Goal: Information Seeking & Learning: Compare options

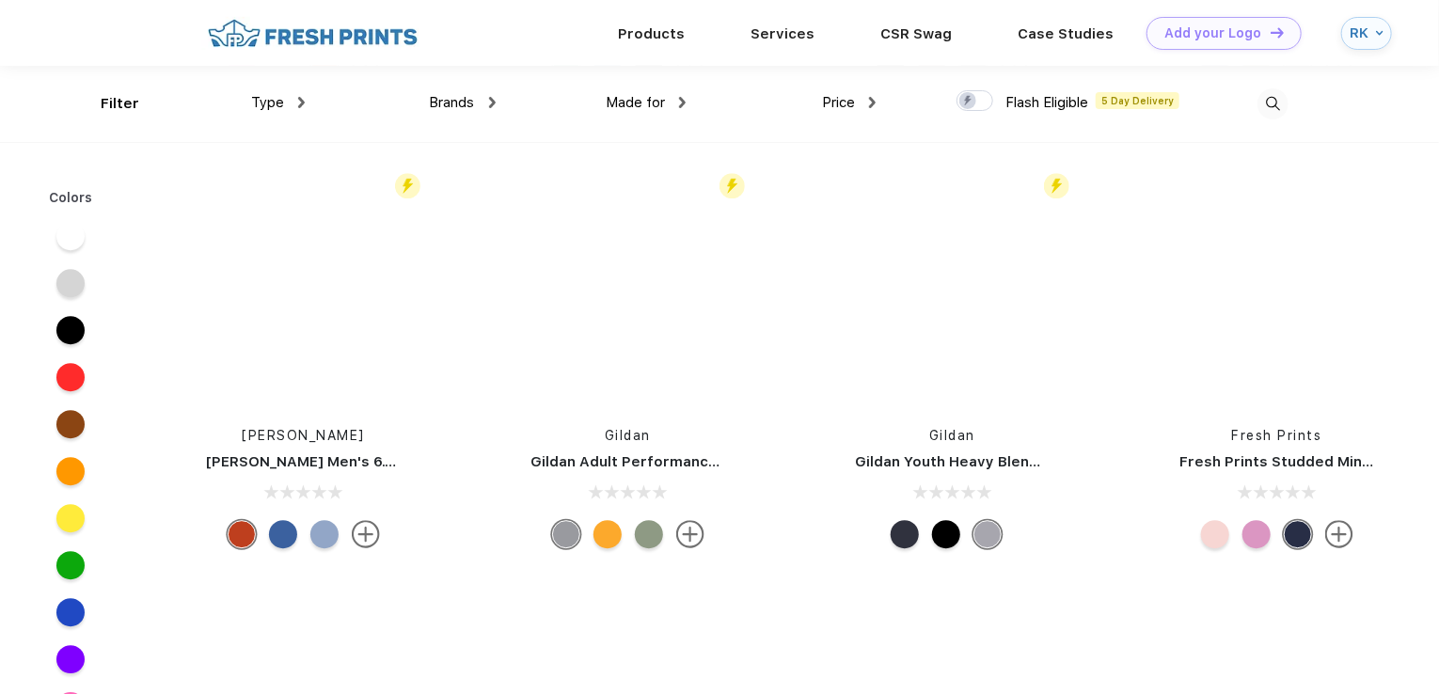
scroll to position [23602, 0]
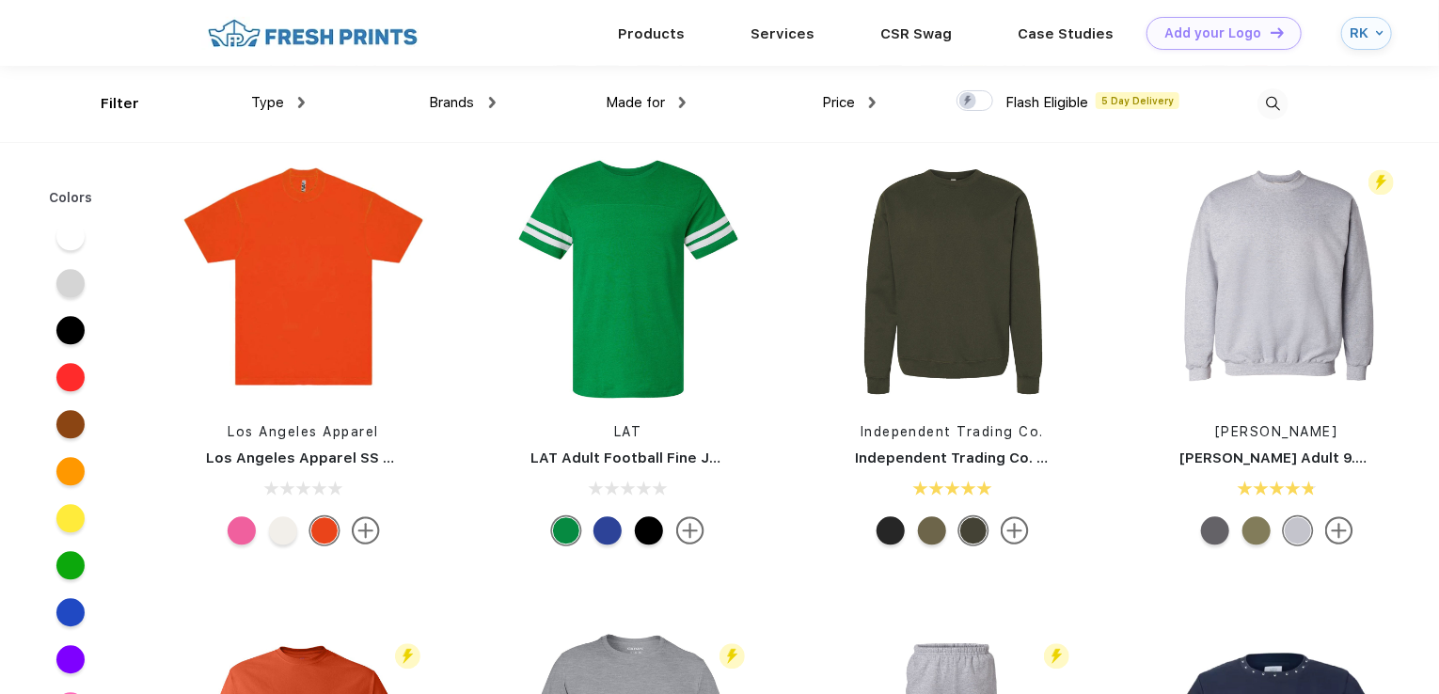
click at [285, 110] on div "Type" at bounding box center [278, 103] width 54 height 22
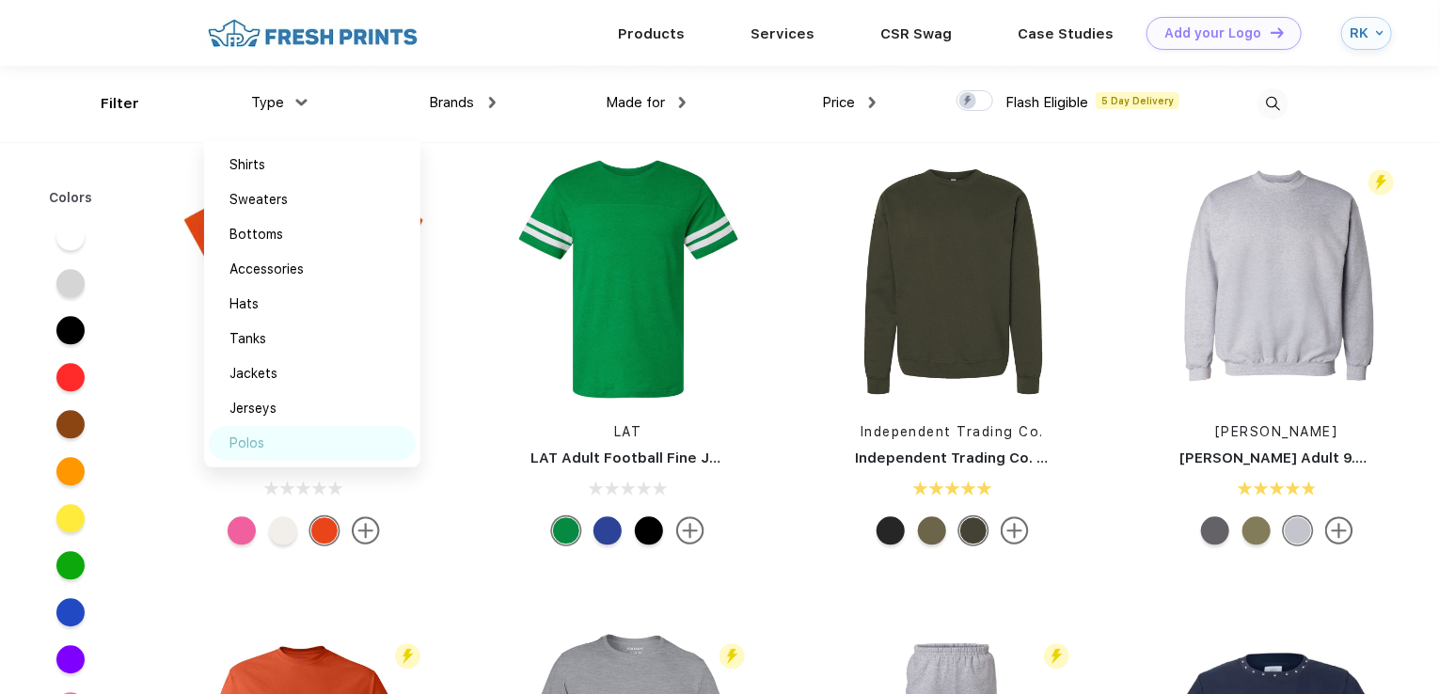
click at [256, 452] on div "Polos" at bounding box center [312, 443] width 207 height 35
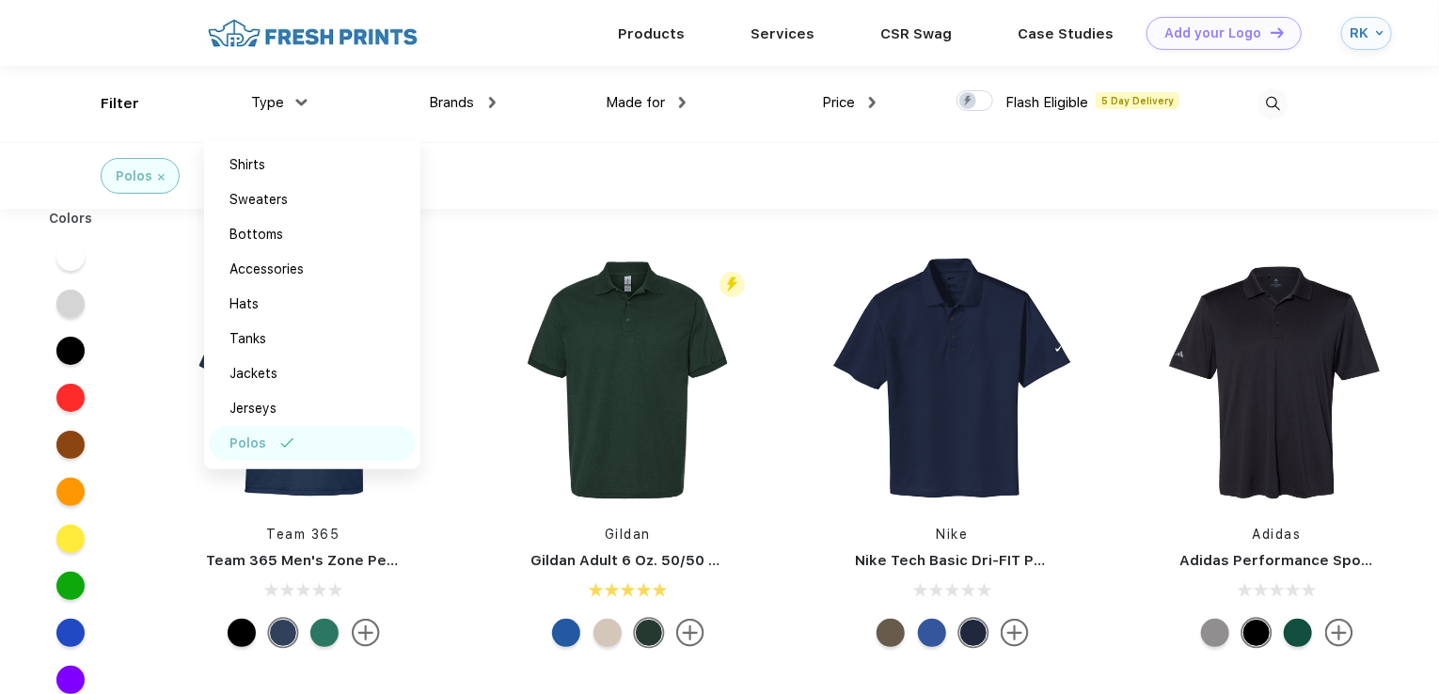
click at [451, 482] on div "Team 365 Team 365 Men's Zone Performance Polo" at bounding box center [303, 455] width 324 height 399
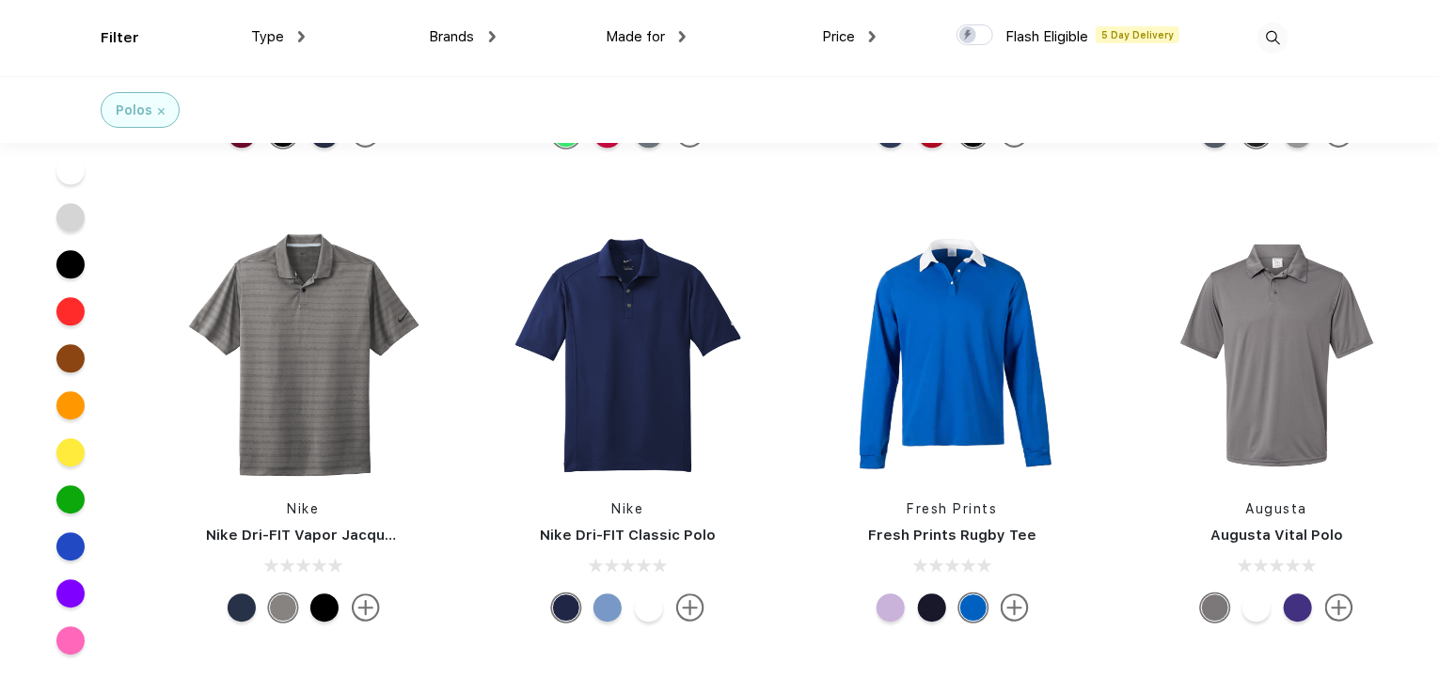
scroll to position [2445, 0]
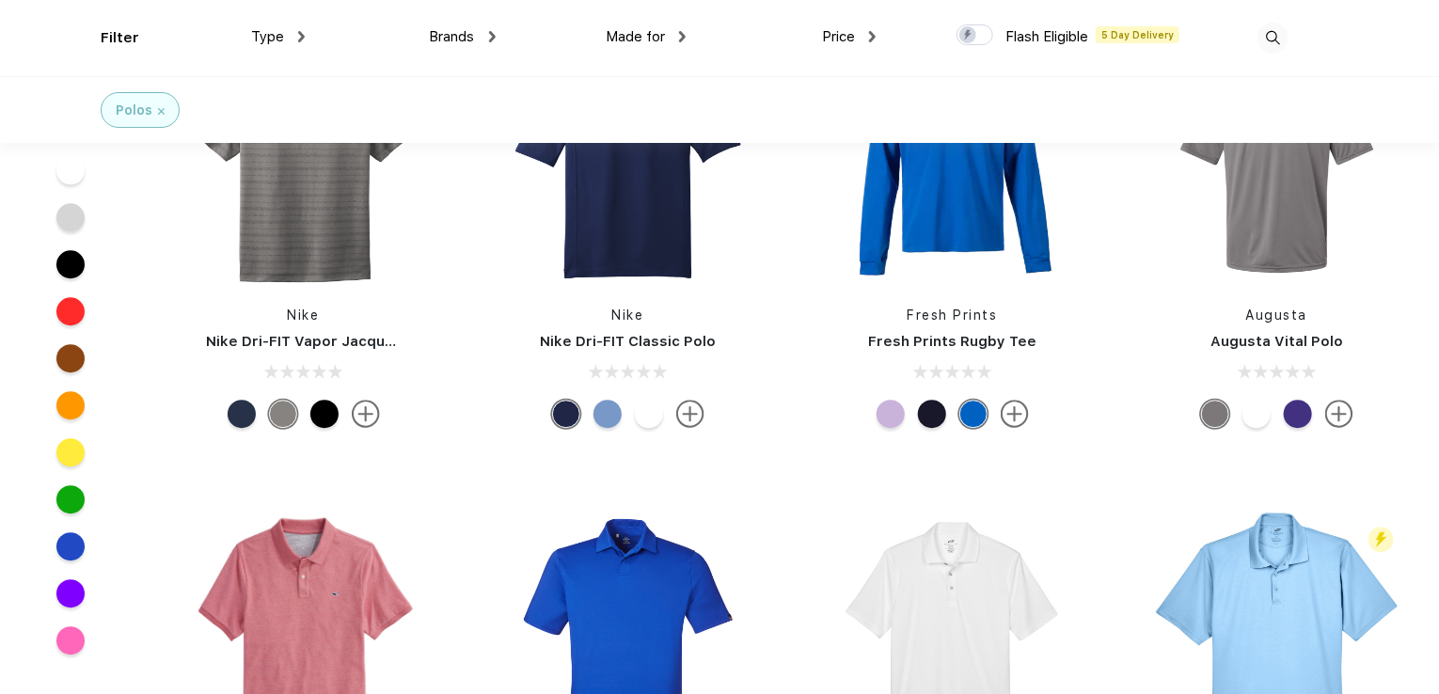
drag, startPoint x: 398, startPoint y: 499, endPoint x: 1151, endPoint y: 244, distance: 795.4
click at [1151, 244] on div at bounding box center [1277, 162] width 278 height 250
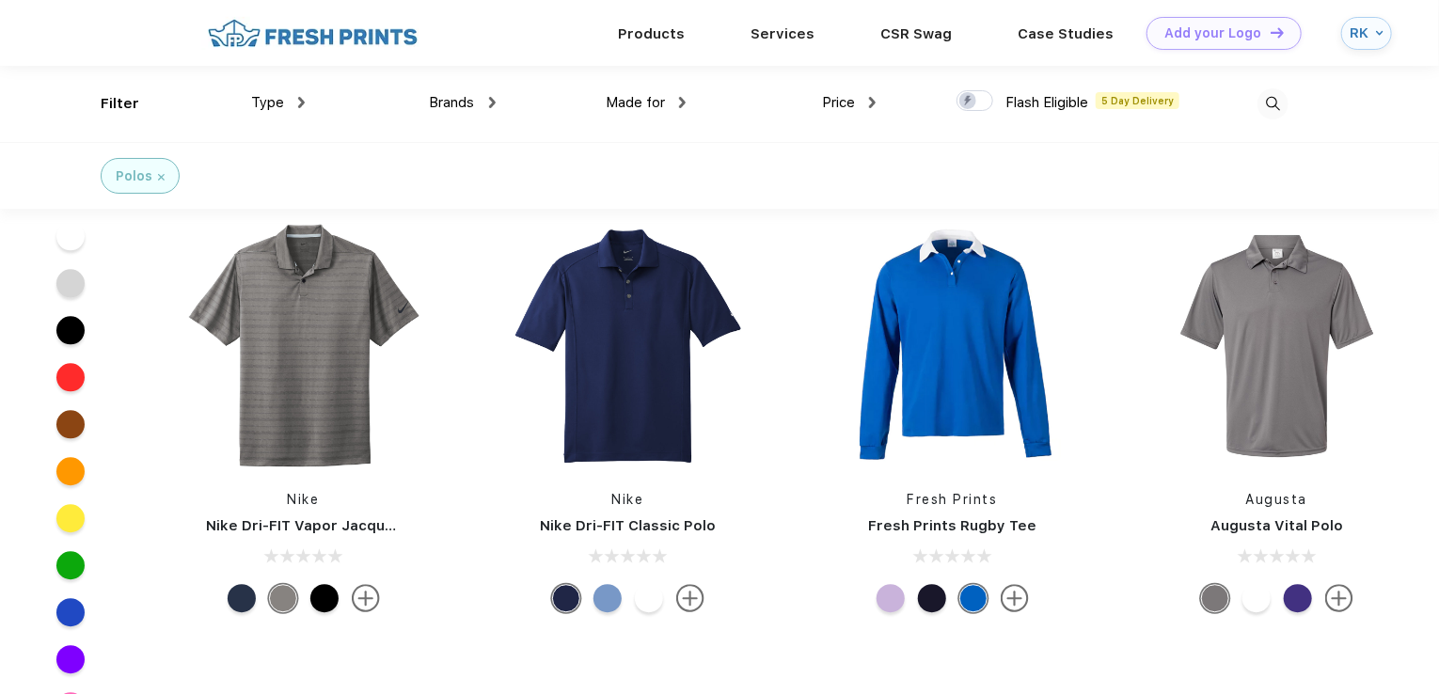
scroll to position [2163, 0]
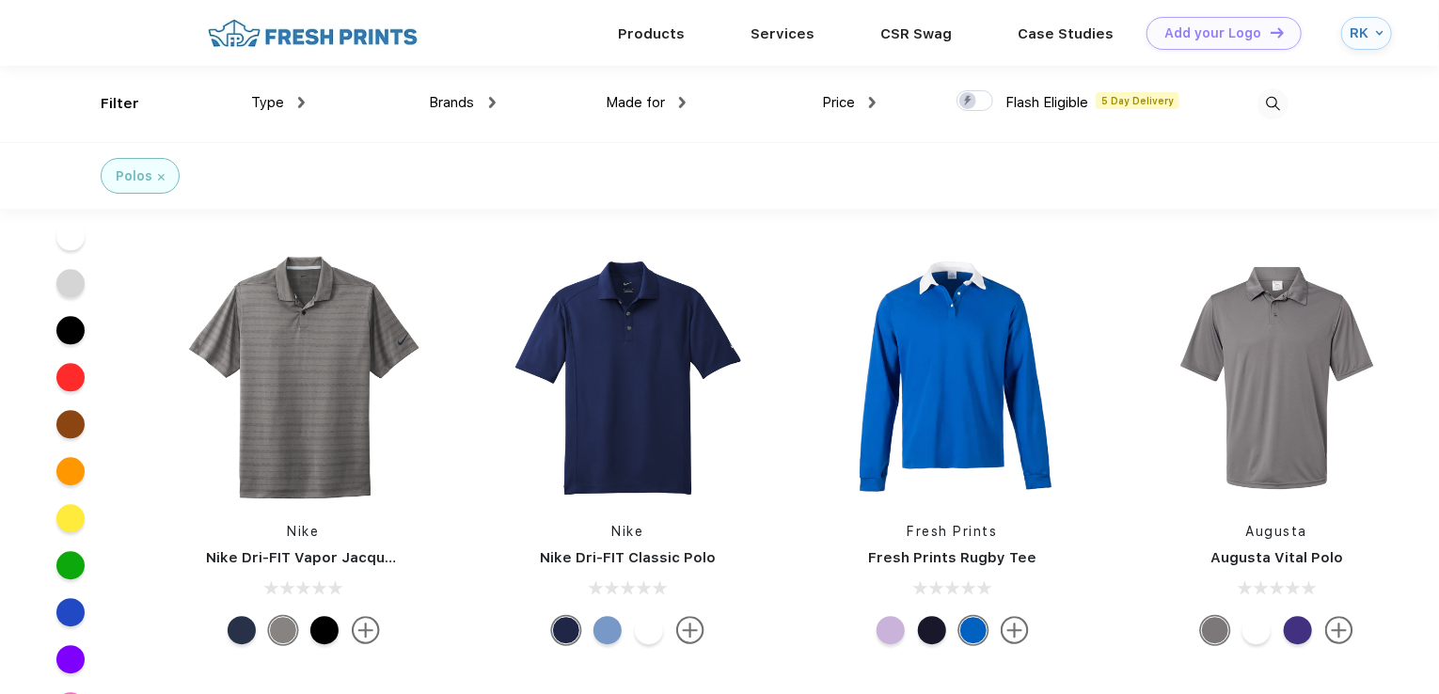
drag, startPoint x: 1143, startPoint y: 245, endPoint x: 1174, endPoint y: 249, distance: 30.3
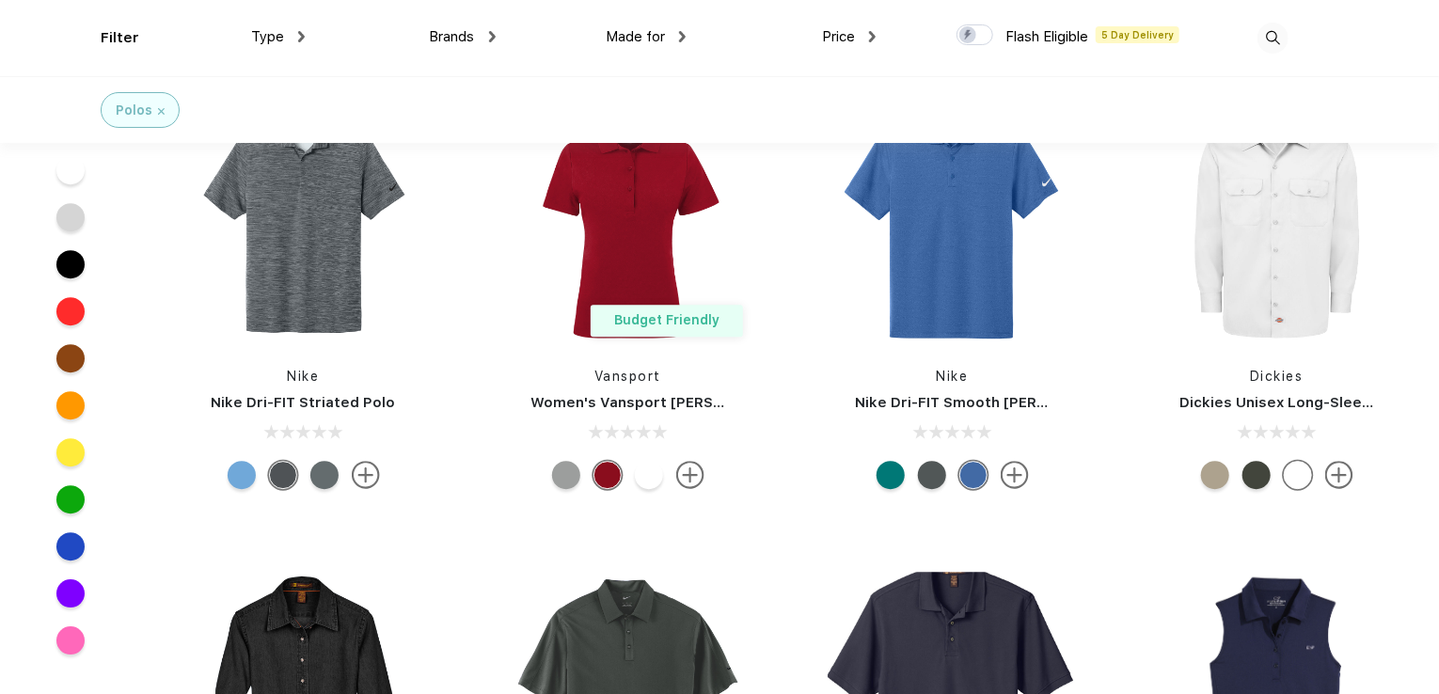
scroll to position [6206, 0]
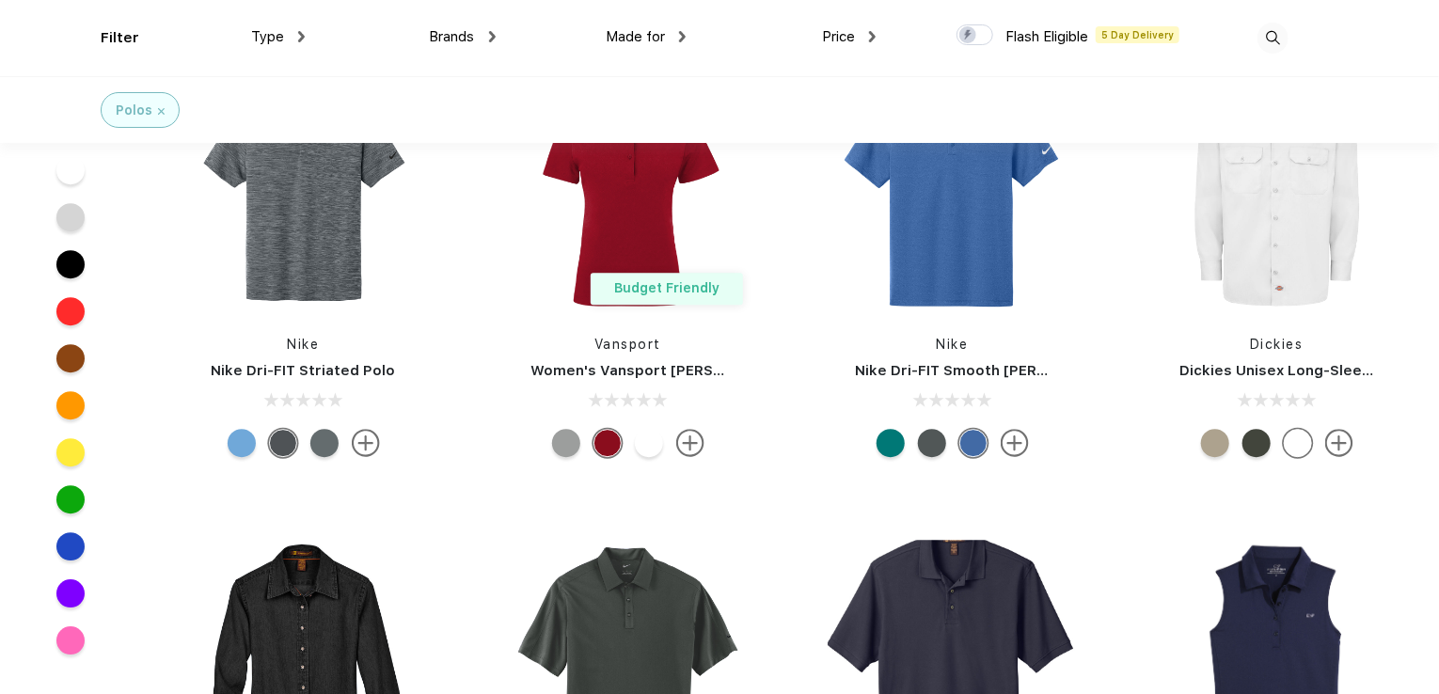
click at [472, 36] on span "Brands" at bounding box center [452, 36] width 45 height 17
click at [472, 37] on span "Brands" at bounding box center [452, 36] width 45 height 17
click at [452, 36] on span "Brands" at bounding box center [452, 36] width 45 height 17
click at [466, 35] on span "Brands" at bounding box center [452, 36] width 45 height 17
click at [267, 42] on span "Type" at bounding box center [267, 36] width 33 height 17
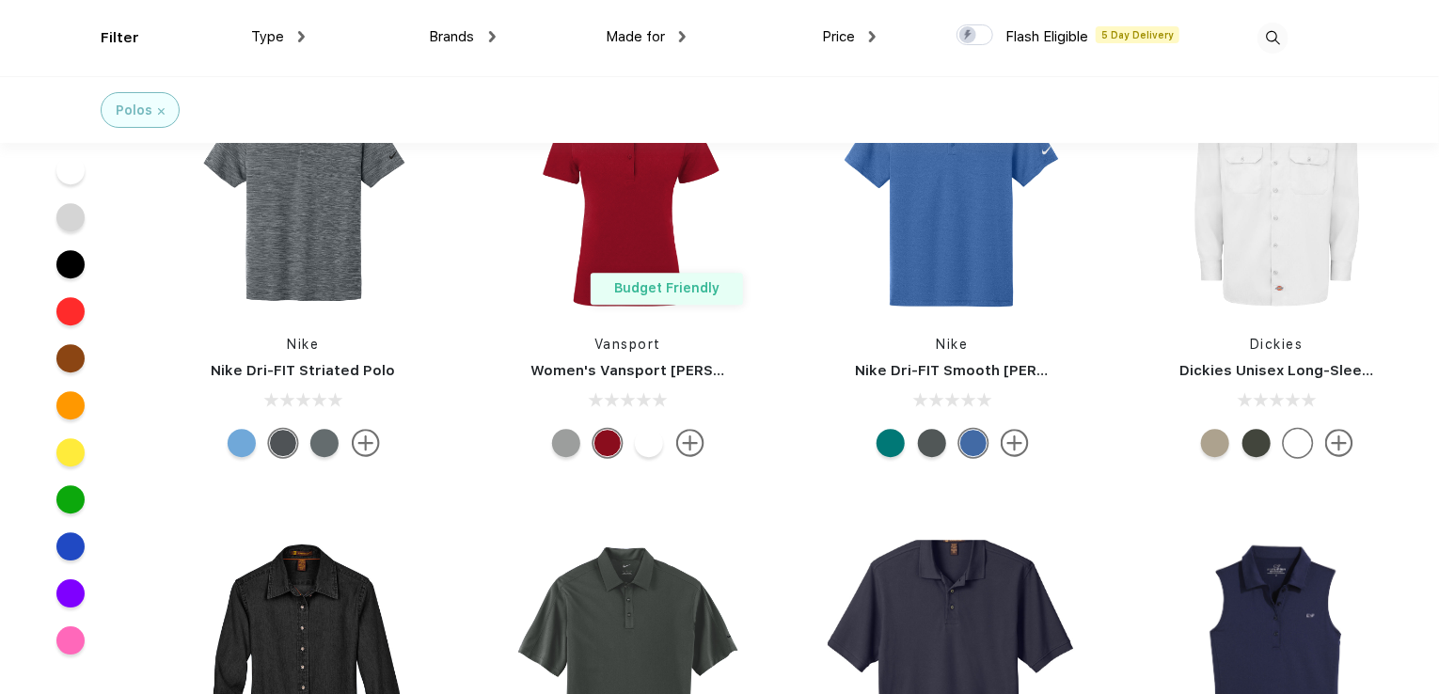
click at [274, 33] on span "Type" at bounding box center [267, 36] width 33 height 17
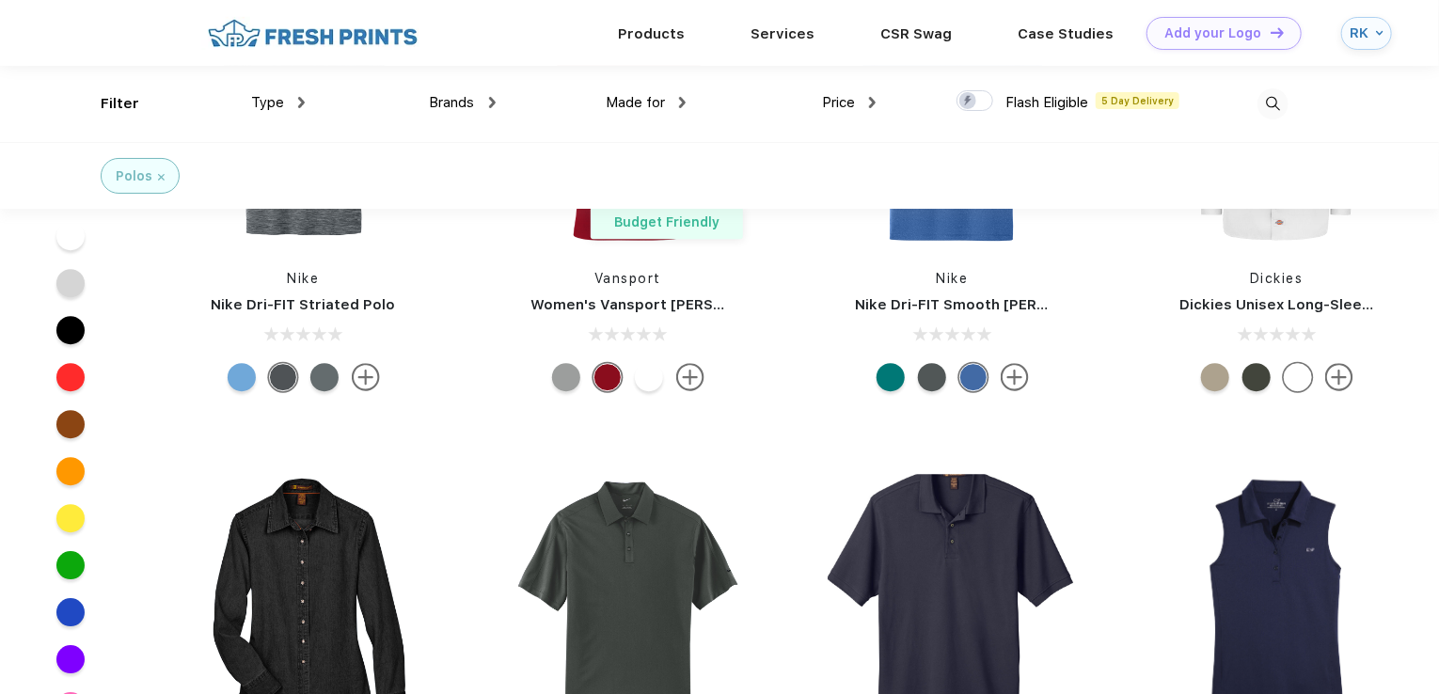
scroll to position [5642, 0]
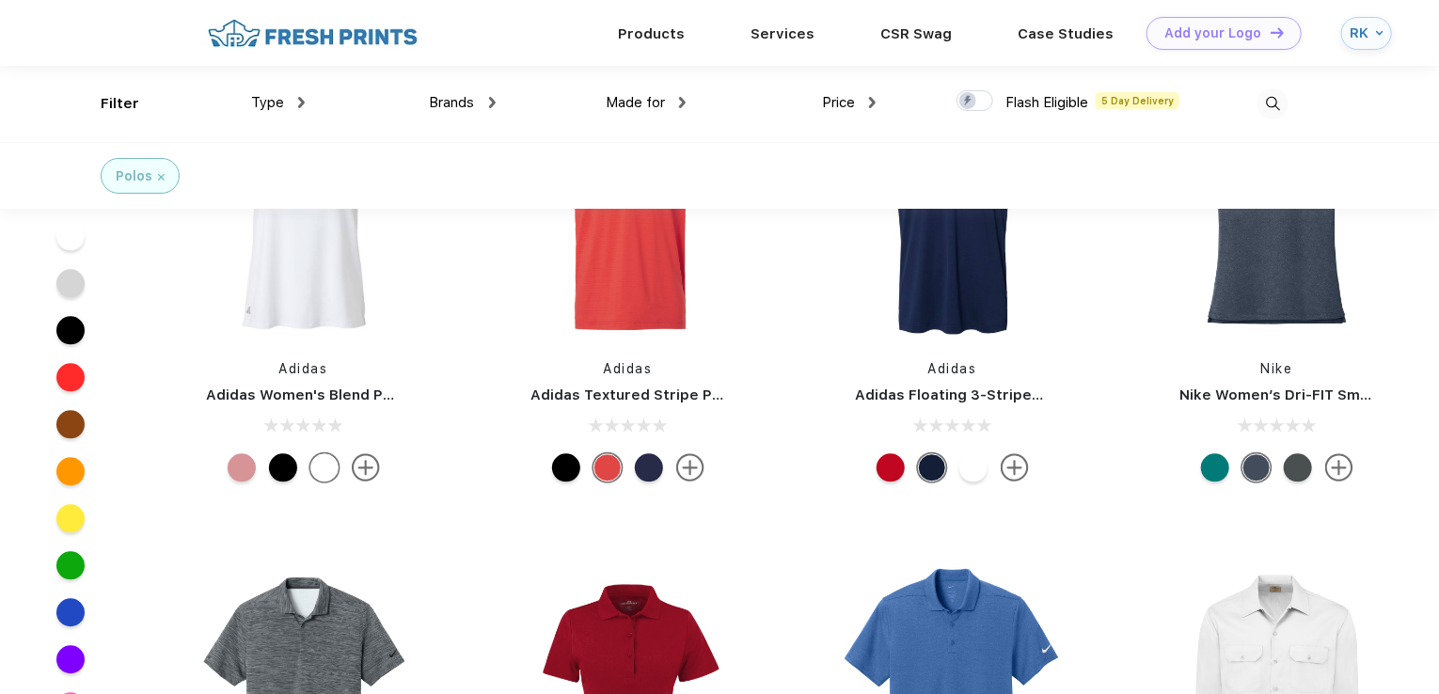
click at [155, 177] on div "Polos" at bounding box center [140, 176] width 49 height 20
click at [160, 178] on img at bounding box center [161, 177] width 7 height 7
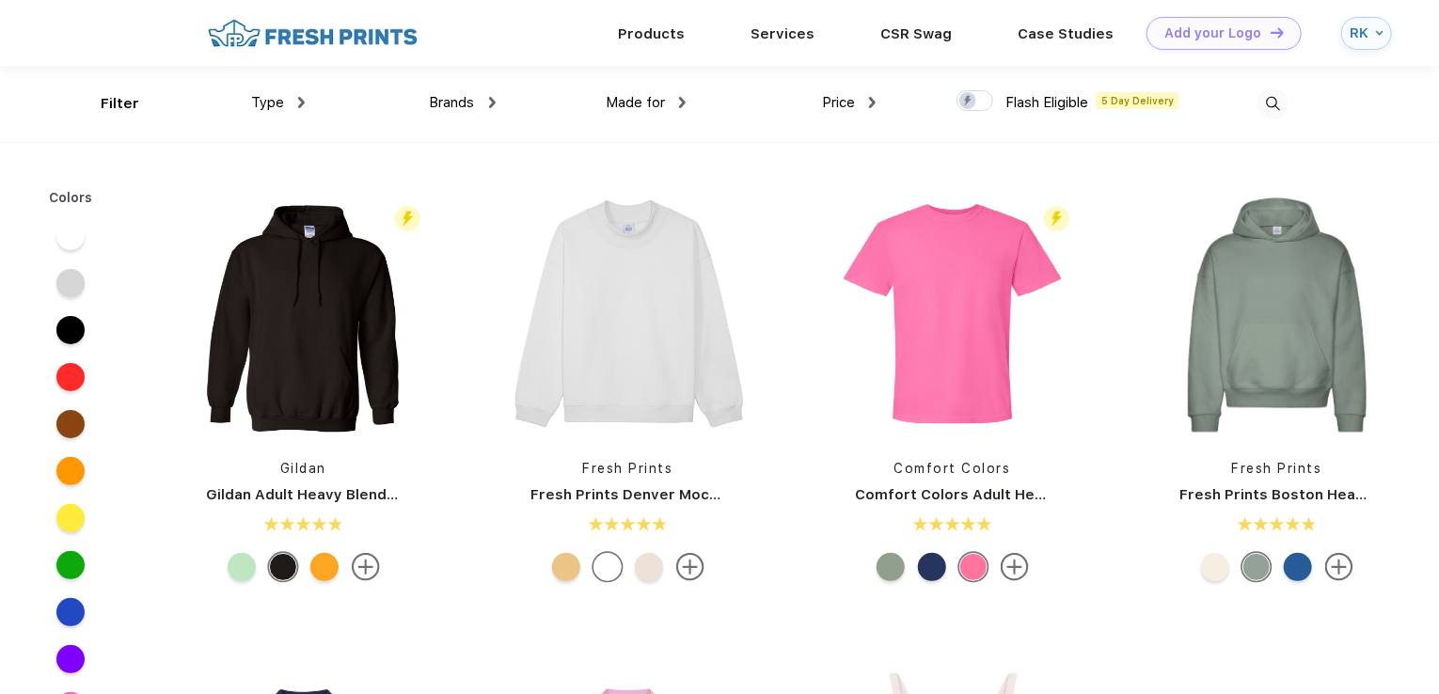
click at [436, 107] on span "Brands" at bounding box center [452, 102] width 45 height 17
click at [448, 102] on span "Brands" at bounding box center [452, 102] width 45 height 17
click at [479, 101] on div "Brands" at bounding box center [463, 103] width 66 height 22
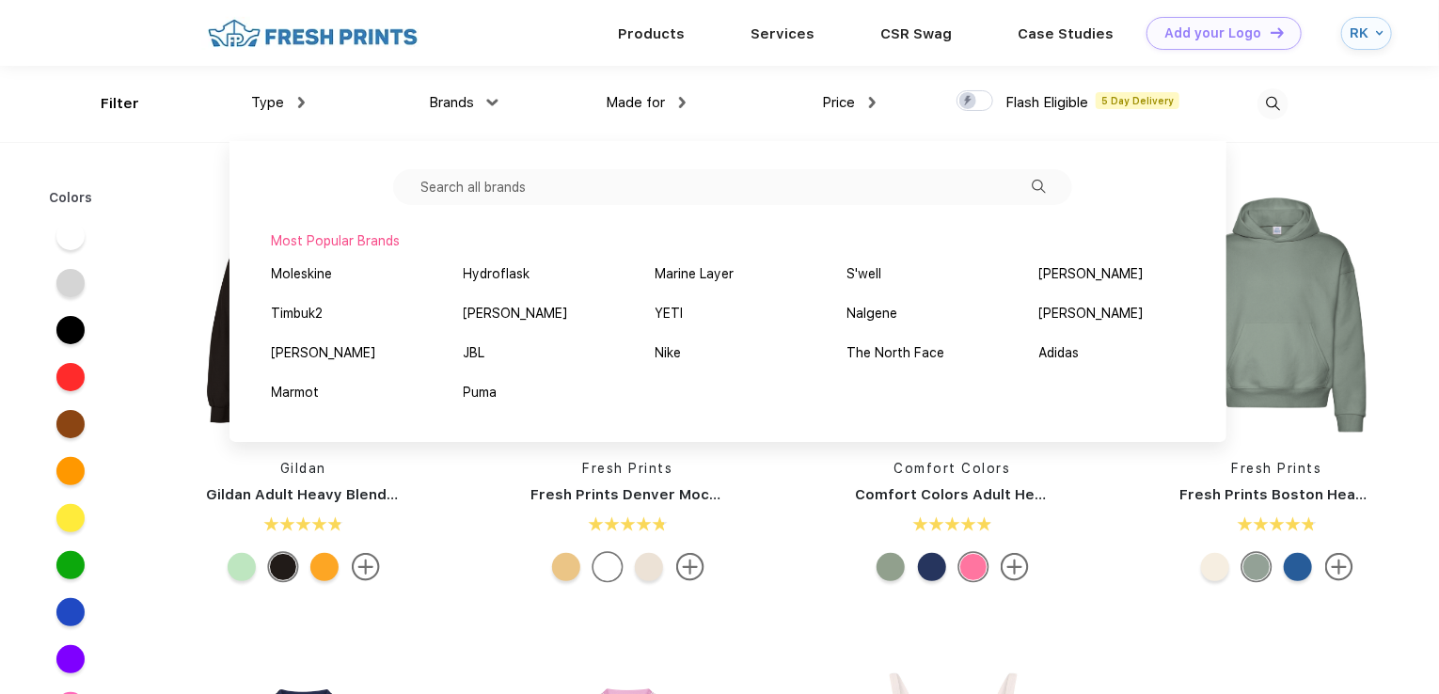
click at [222, 136] on div "Type Shirts Sweaters Bottoms Accessories Hats Tanks Jackets Jerseys Polos" at bounding box center [210, 104] width 190 height 76
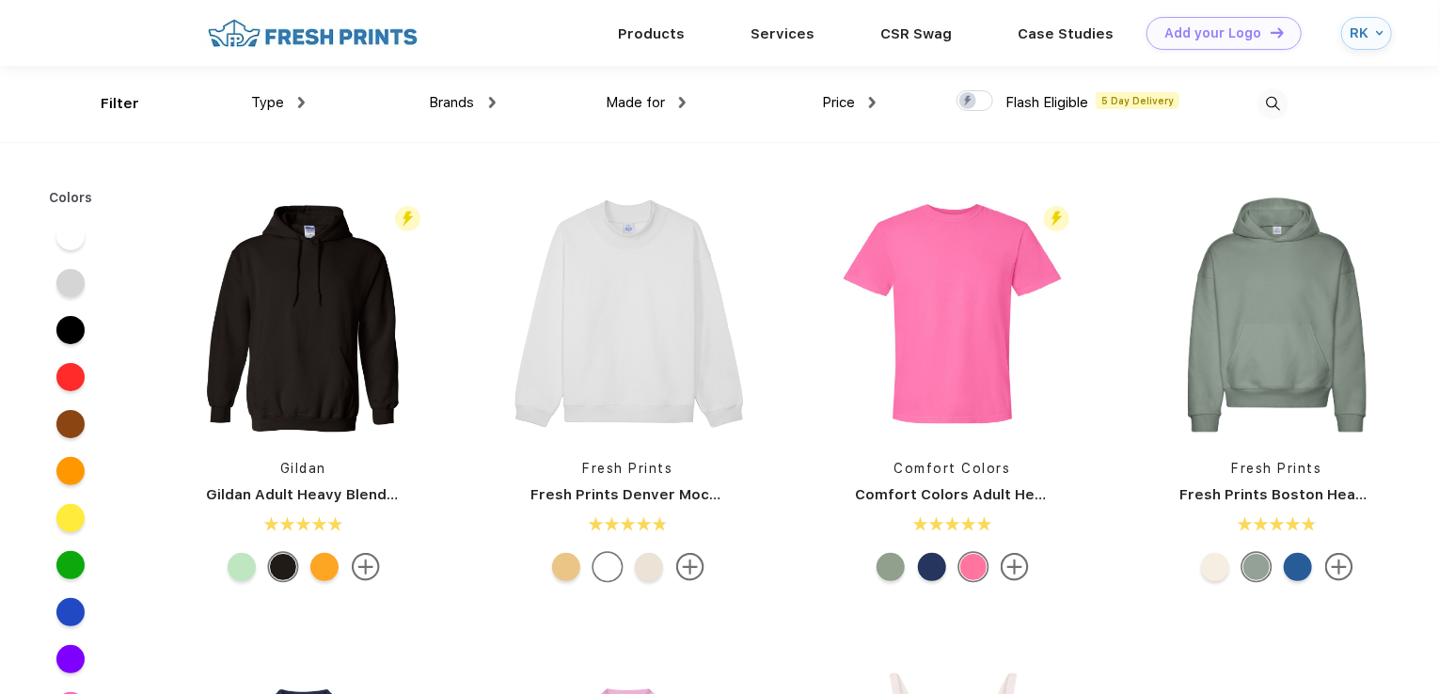
click at [288, 95] on div "Type" at bounding box center [278, 103] width 54 height 22
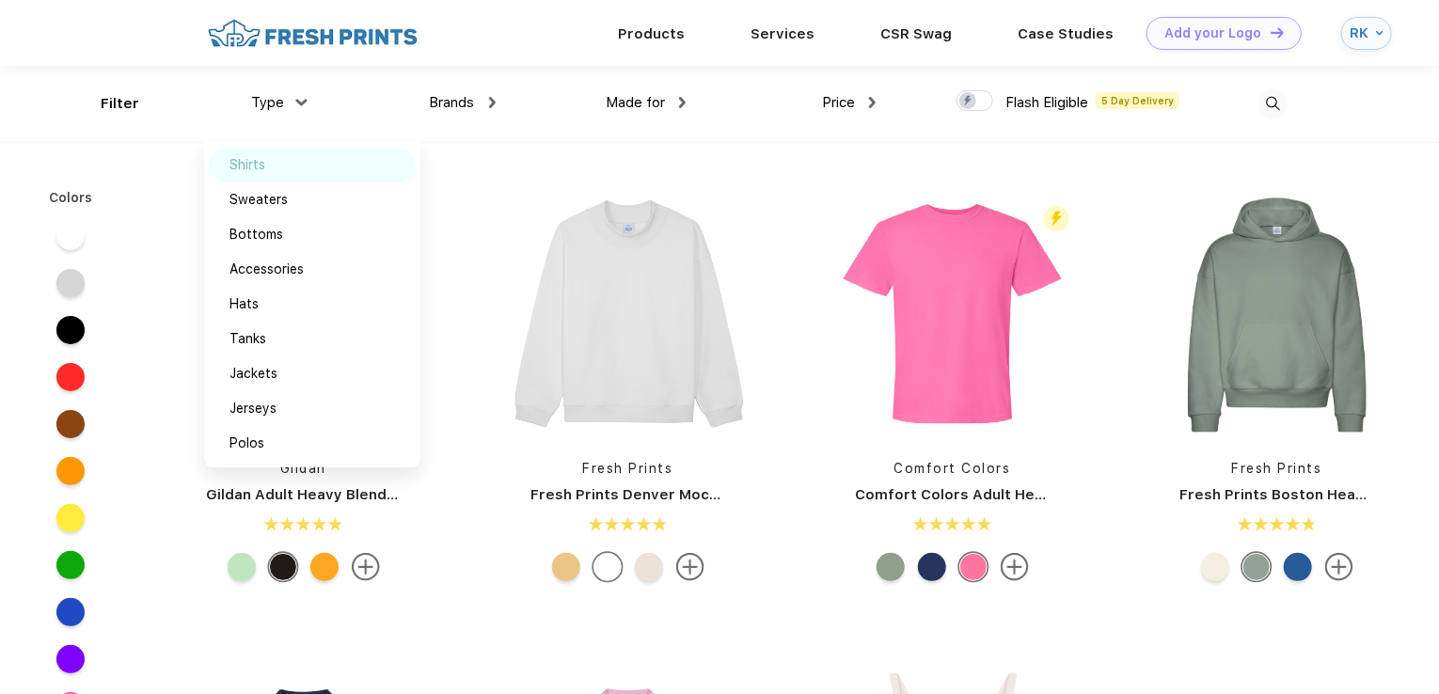
click at [282, 166] on img at bounding box center [286, 164] width 14 height 9
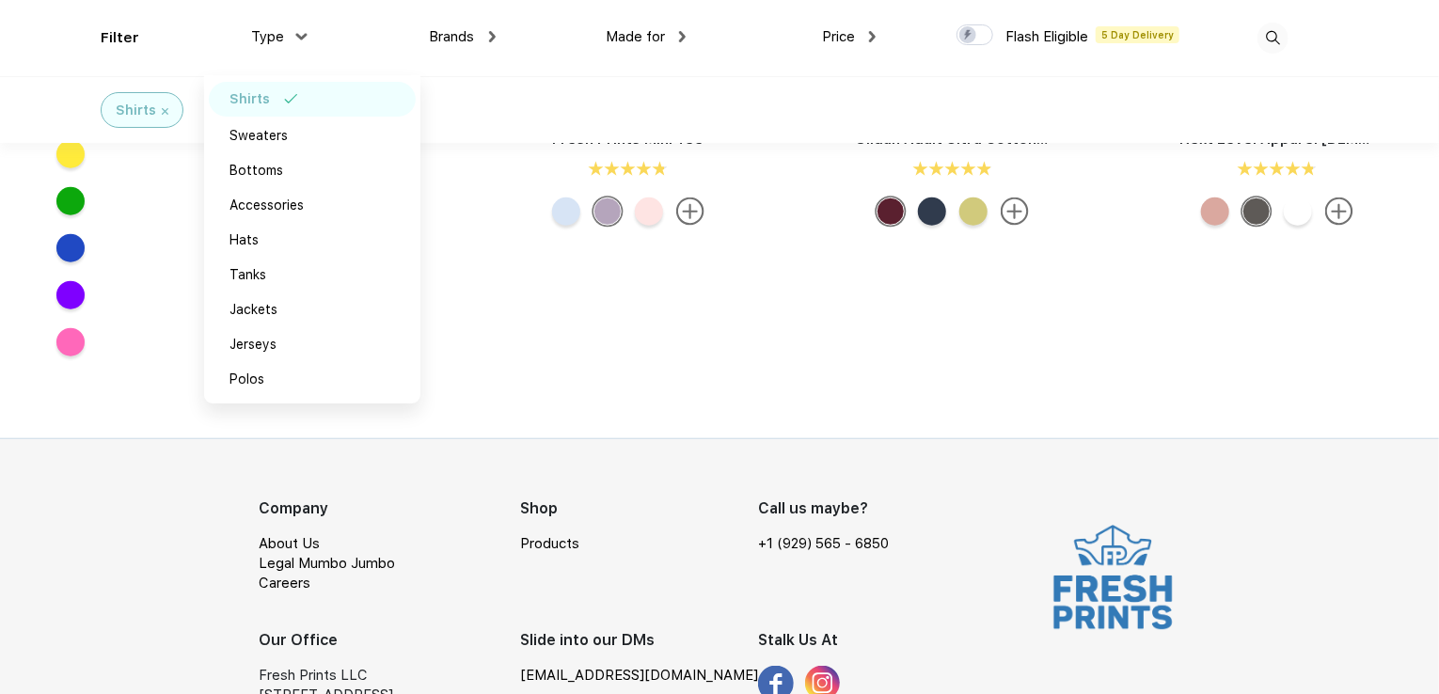
scroll to position [846, 0]
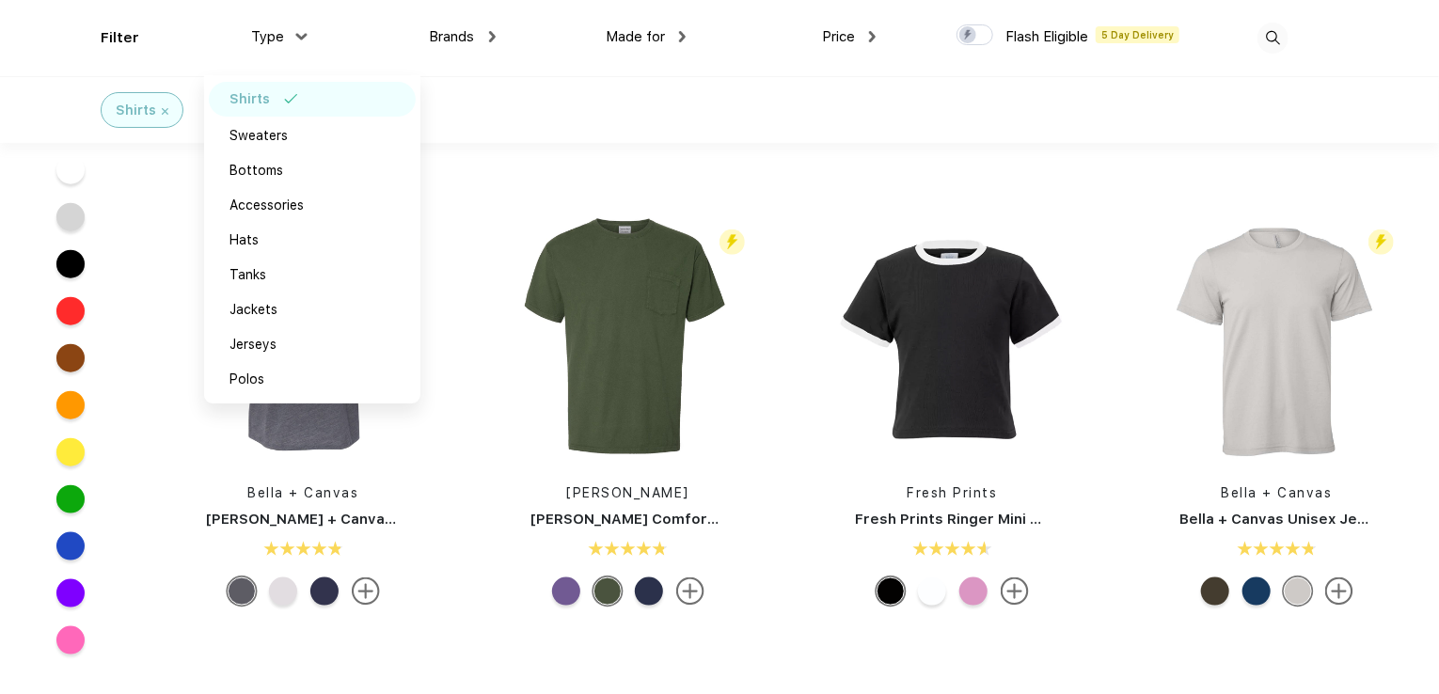
click at [548, 98] on div "Shirts" at bounding box center [719, 109] width 1439 height 67
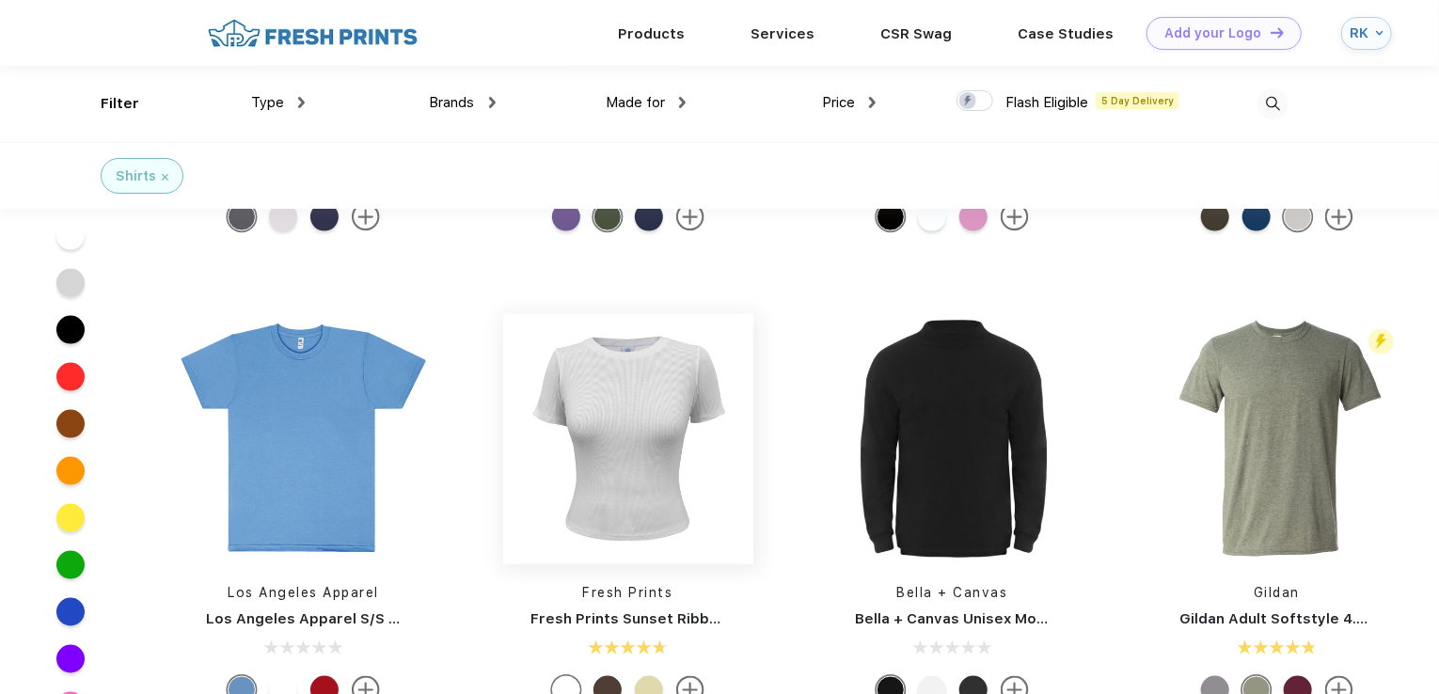
scroll to position [1128, 0]
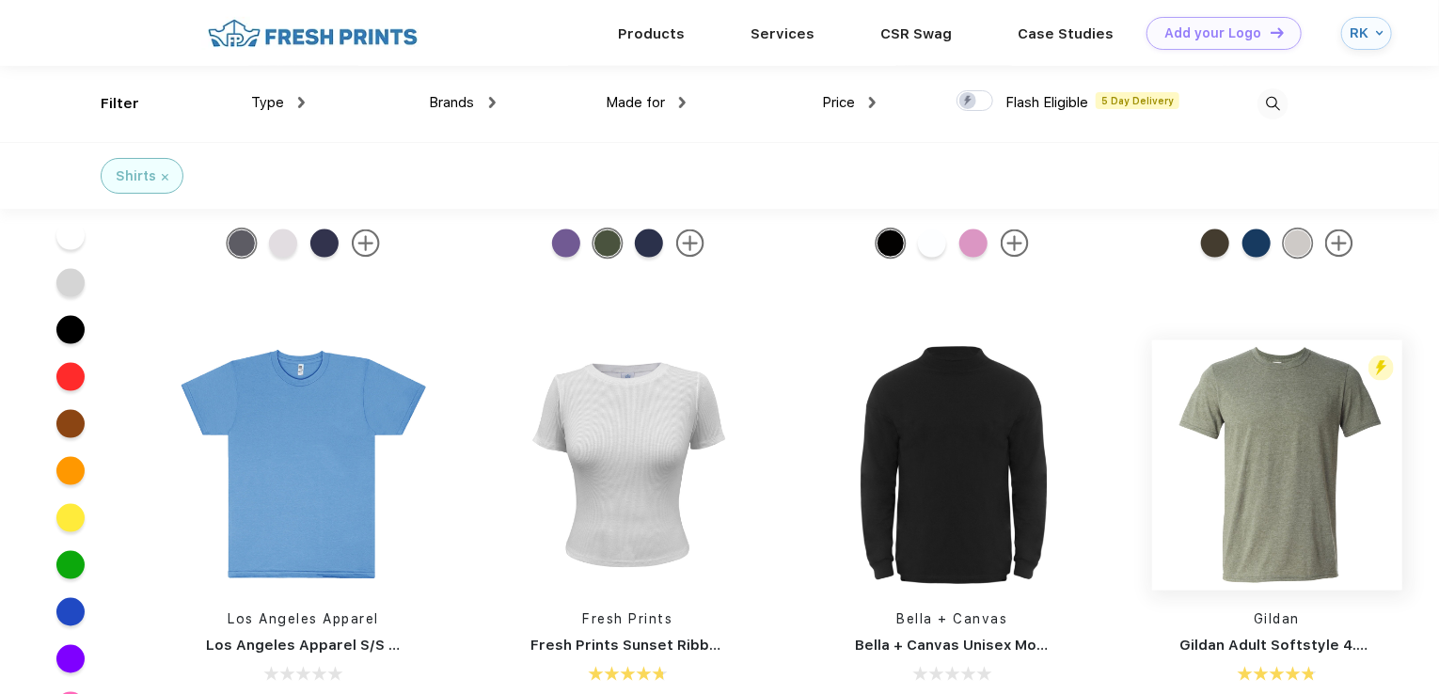
click at [1335, 558] on img at bounding box center [1277, 465] width 250 height 250
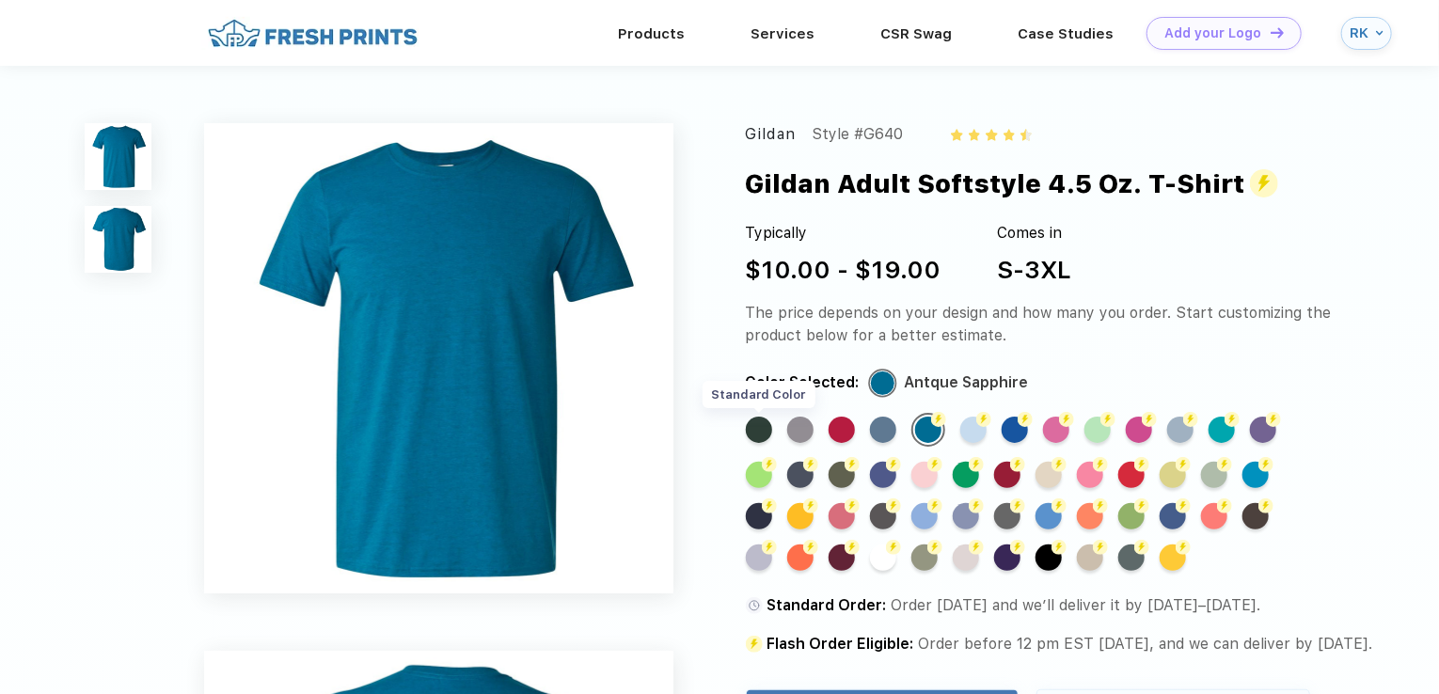
click at [758, 438] on div "Standard Color" at bounding box center [759, 430] width 26 height 26
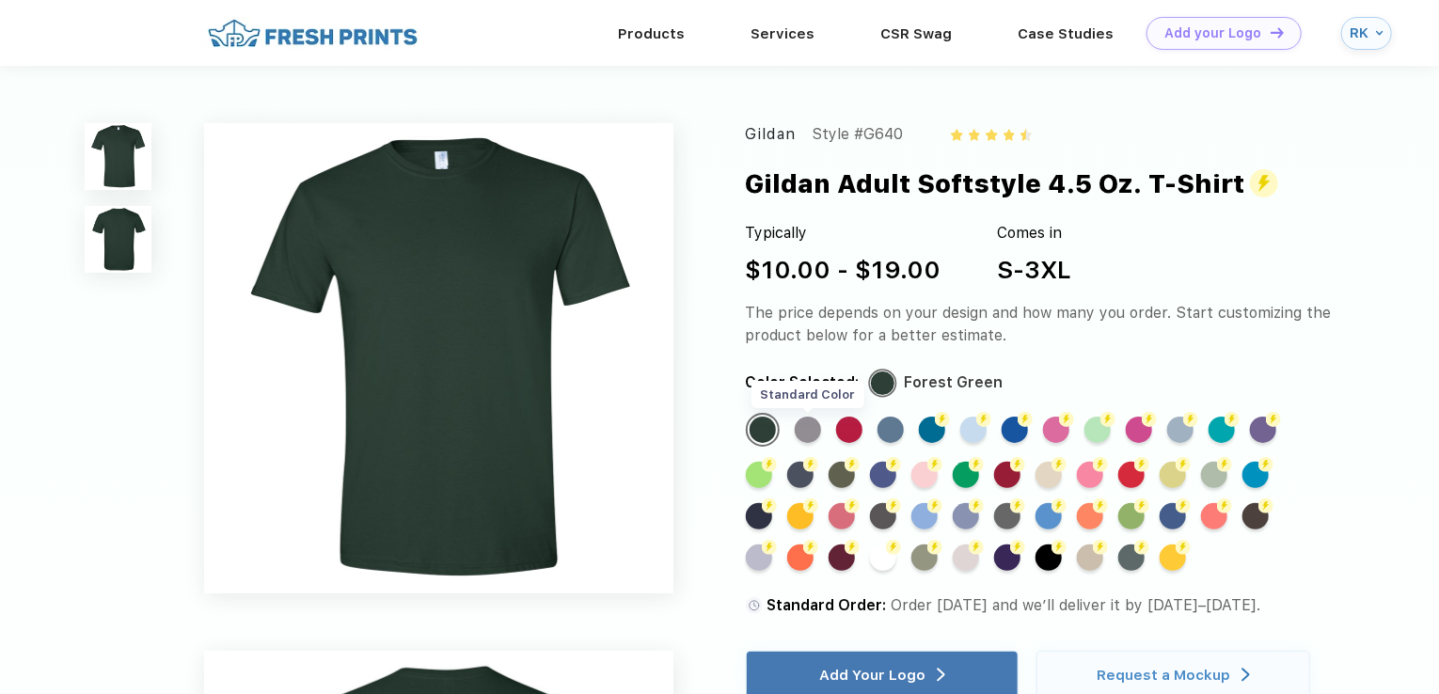
click at [801, 436] on div "Standard Color" at bounding box center [808, 430] width 26 height 26
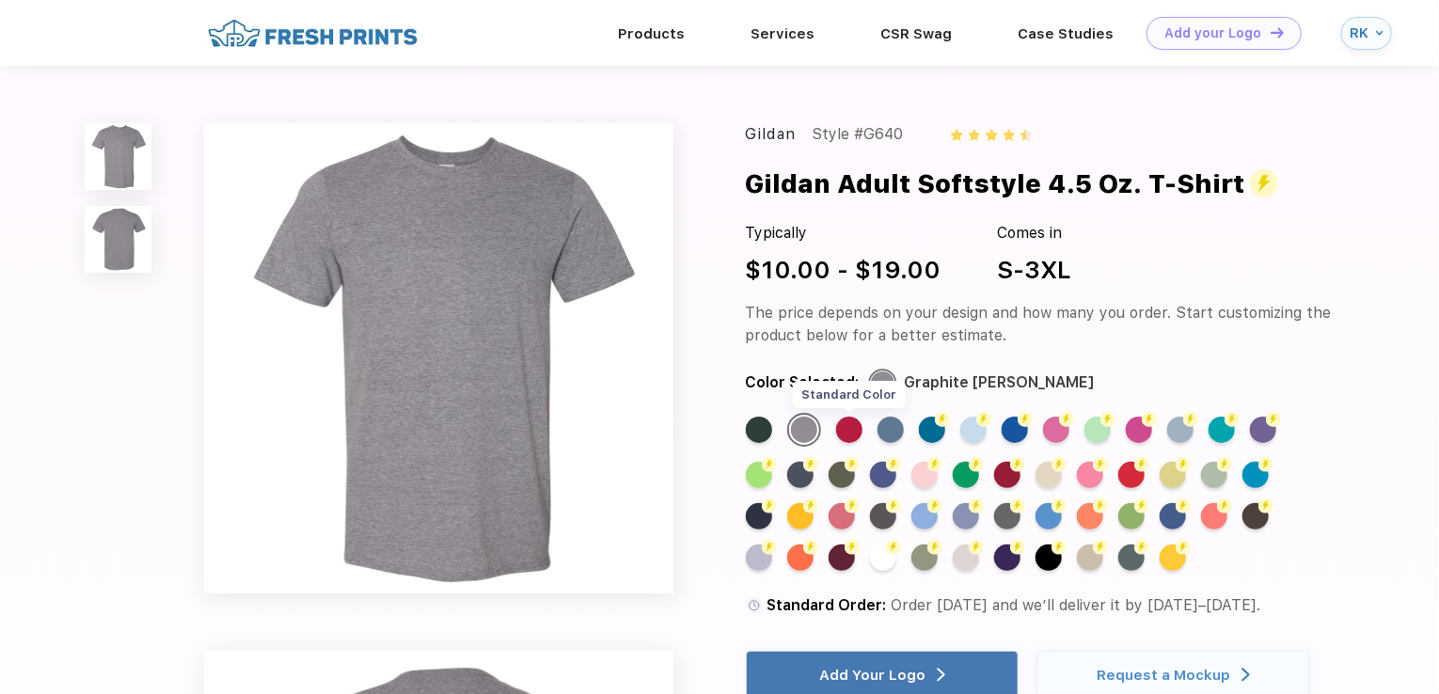
click at [849, 440] on div "Standard Color" at bounding box center [849, 430] width 26 height 26
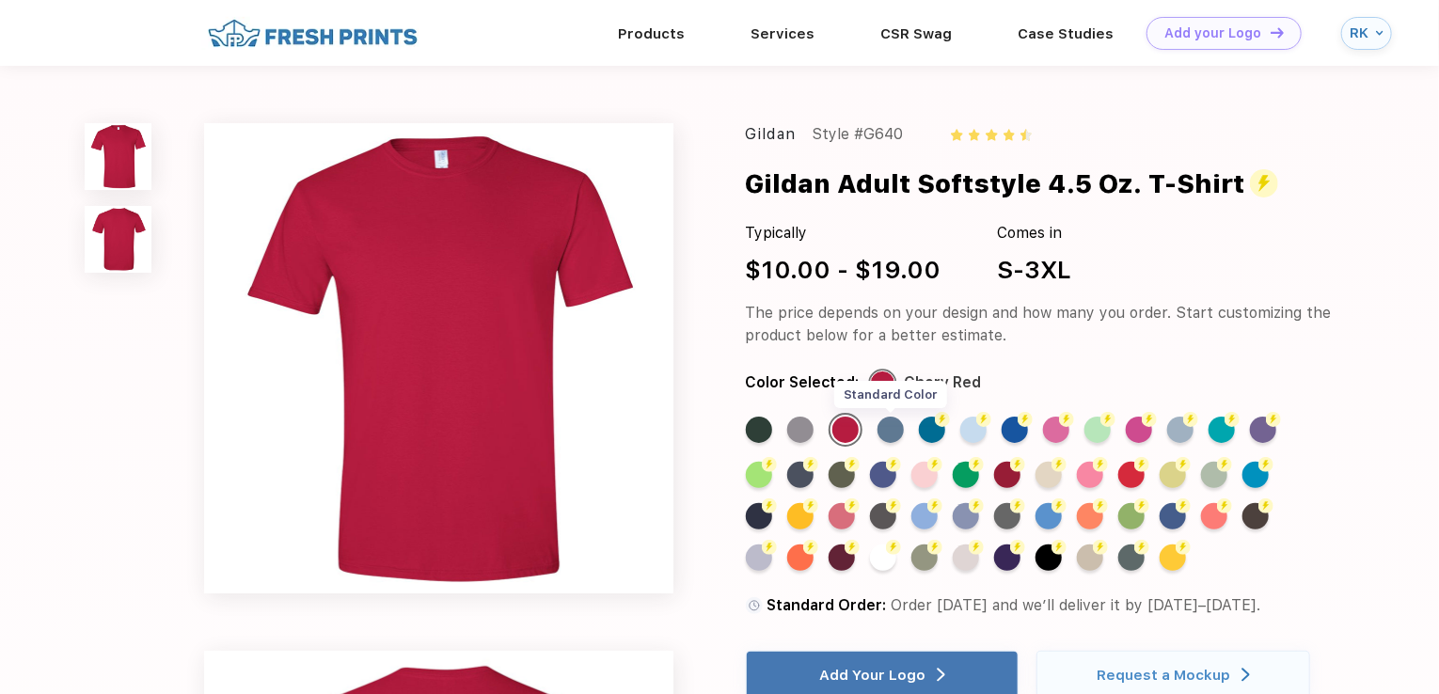
click at [892, 433] on div "Standard Color" at bounding box center [890, 430] width 26 height 26
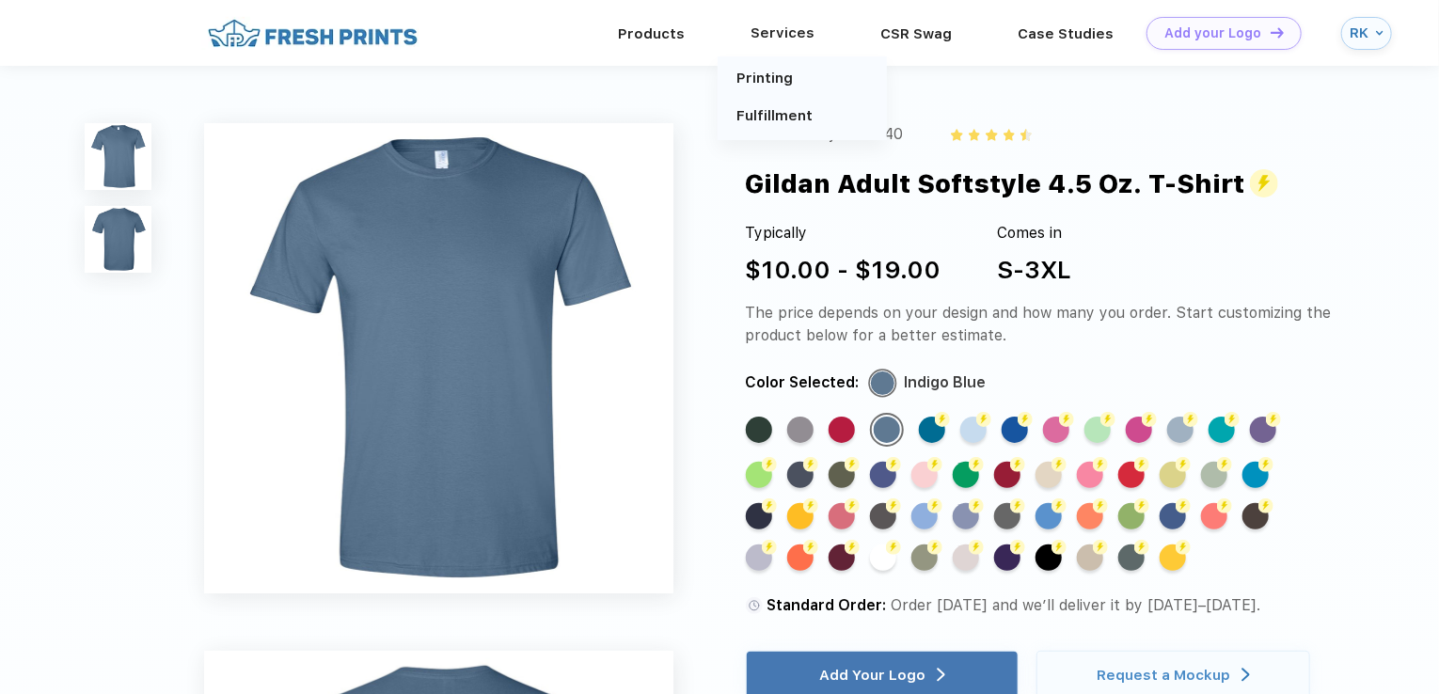
click at [773, 31] on div "Services" at bounding box center [782, 33] width 130 height 24
click at [756, 76] on link "Printing" at bounding box center [764, 78] width 56 height 17
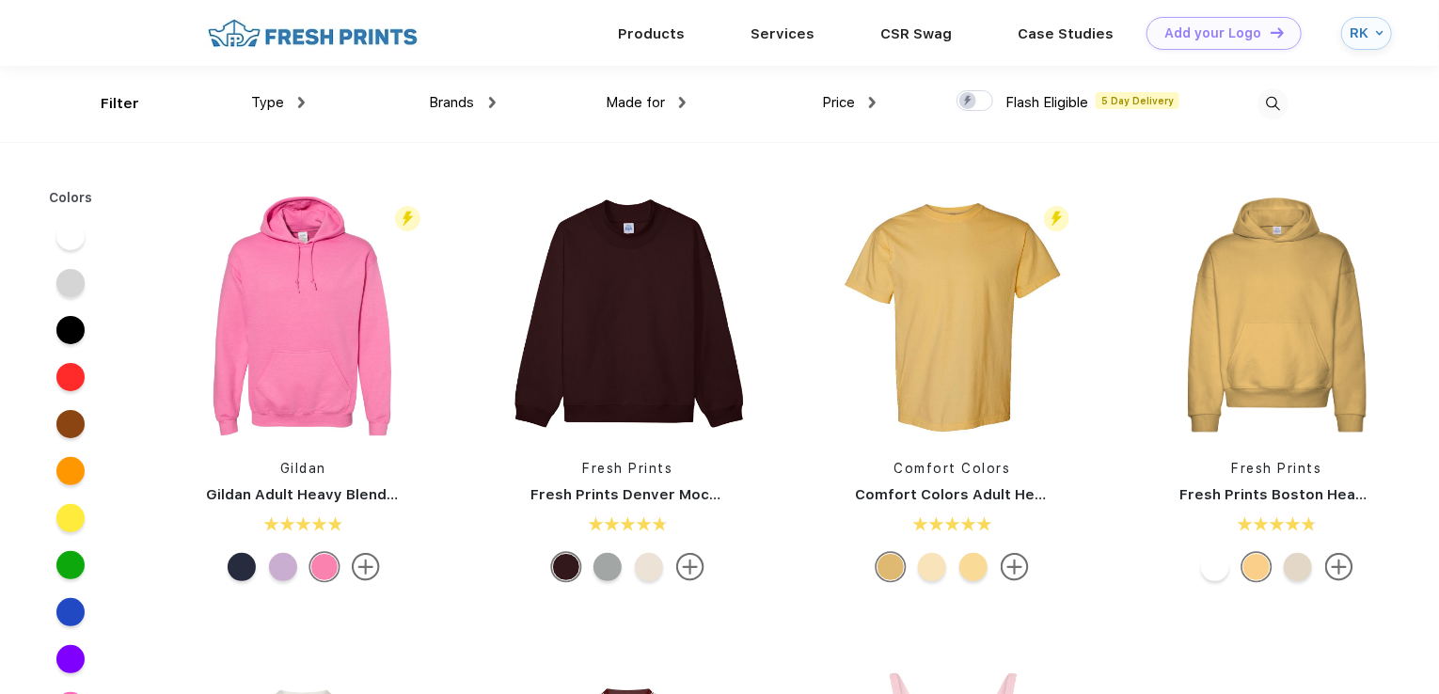
click at [283, 97] on span "Type" at bounding box center [267, 102] width 33 height 17
click at [278, 103] on span "Type" at bounding box center [267, 102] width 33 height 17
click at [301, 98] on div "Type" at bounding box center [278, 103] width 54 height 22
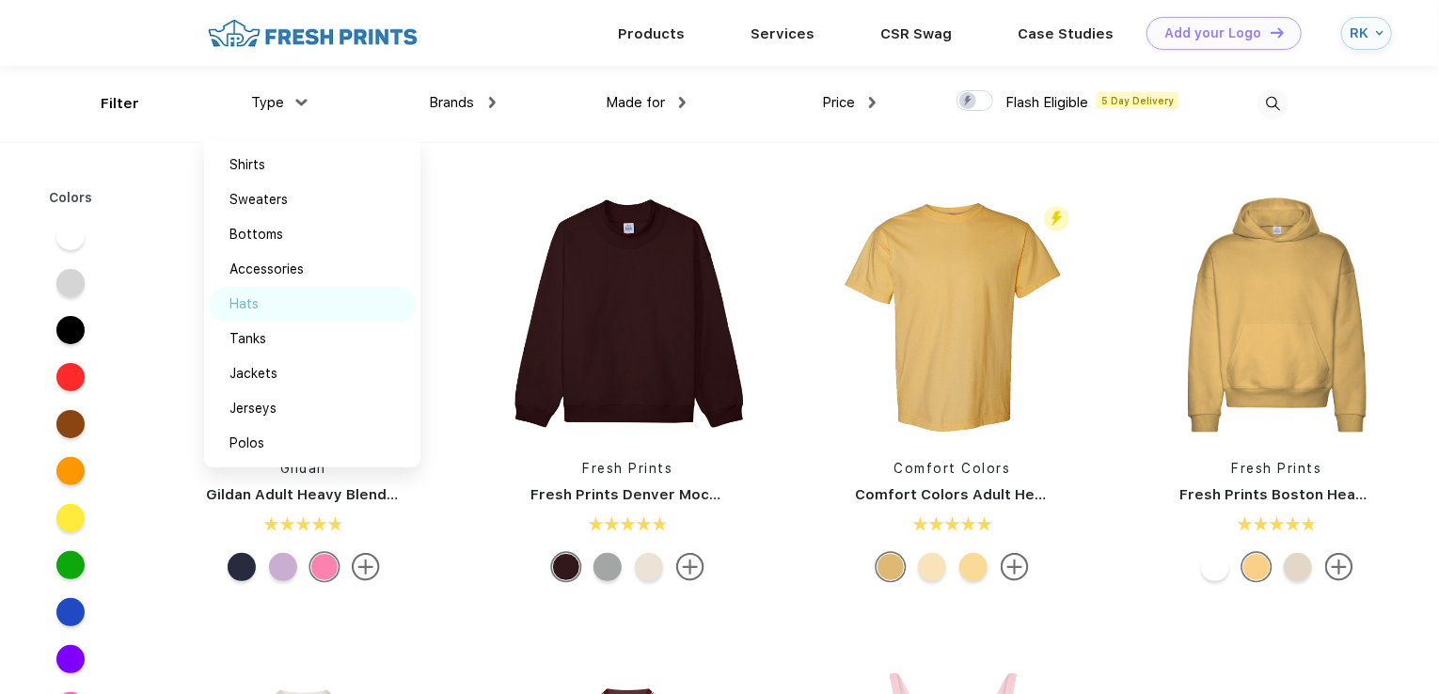
click at [256, 298] on div "Hats" at bounding box center [243, 304] width 29 height 20
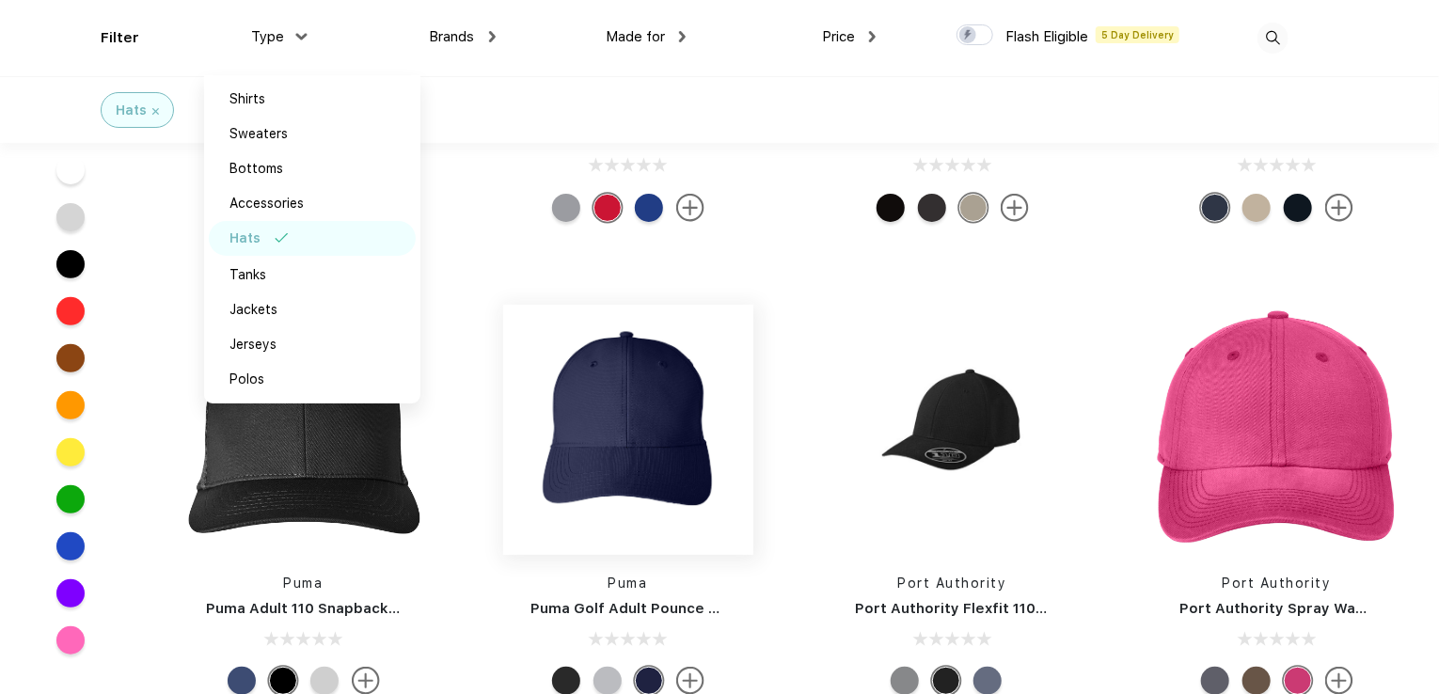
scroll to position [7523, 0]
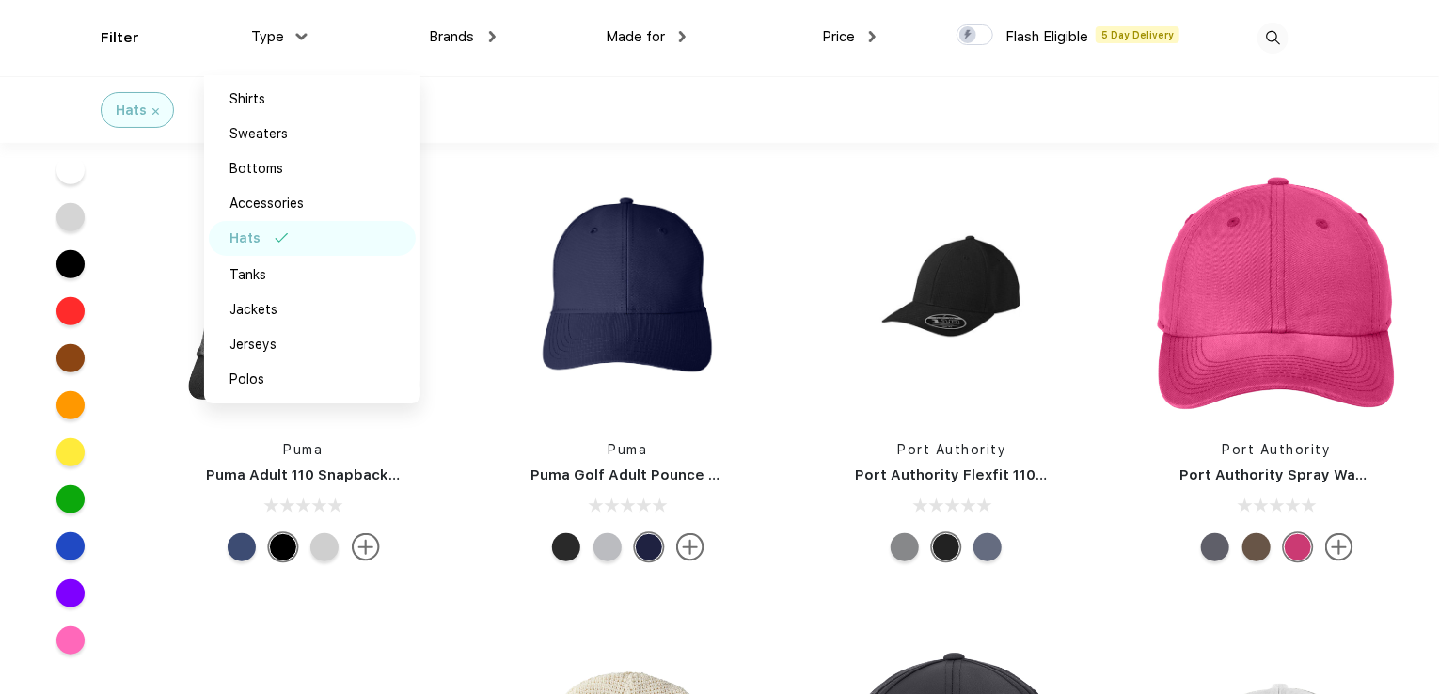
click at [479, 129] on div "Hats" at bounding box center [719, 109] width 1439 height 67
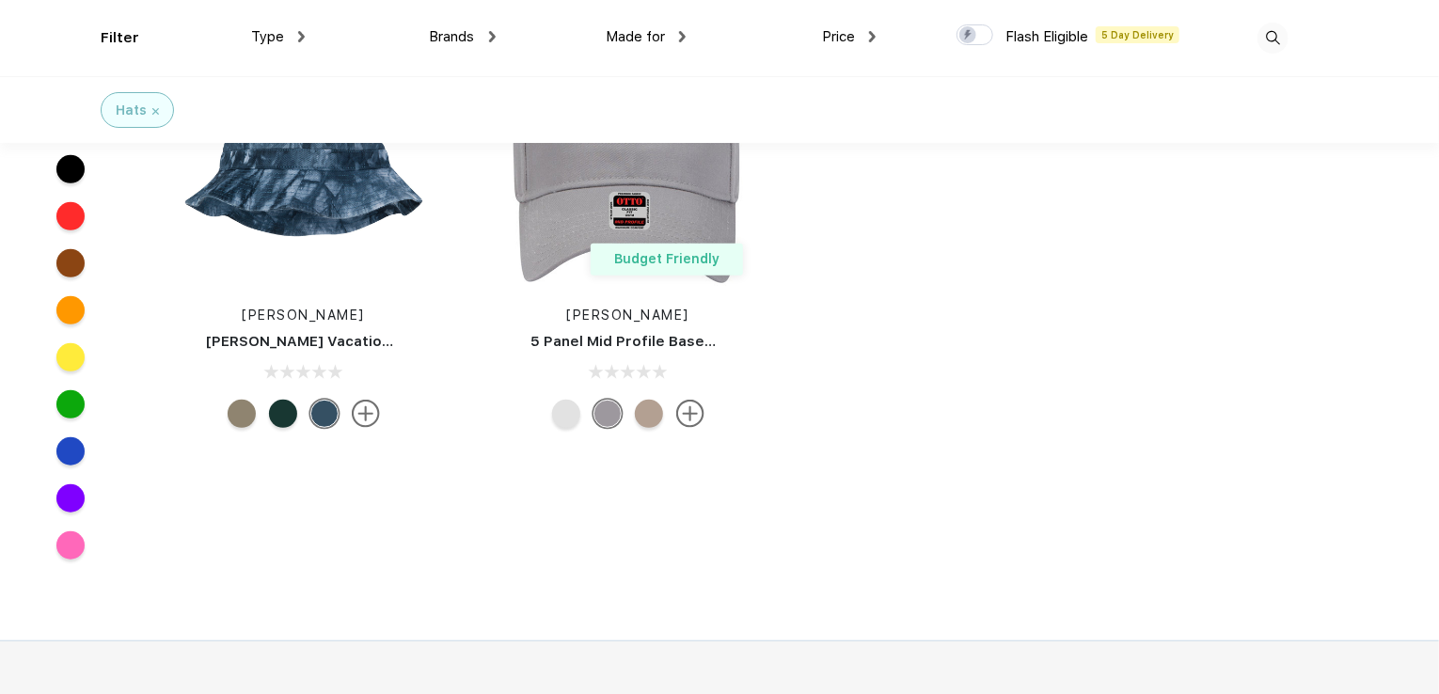
scroll to position [15058, 0]
